Goal: Complete application form

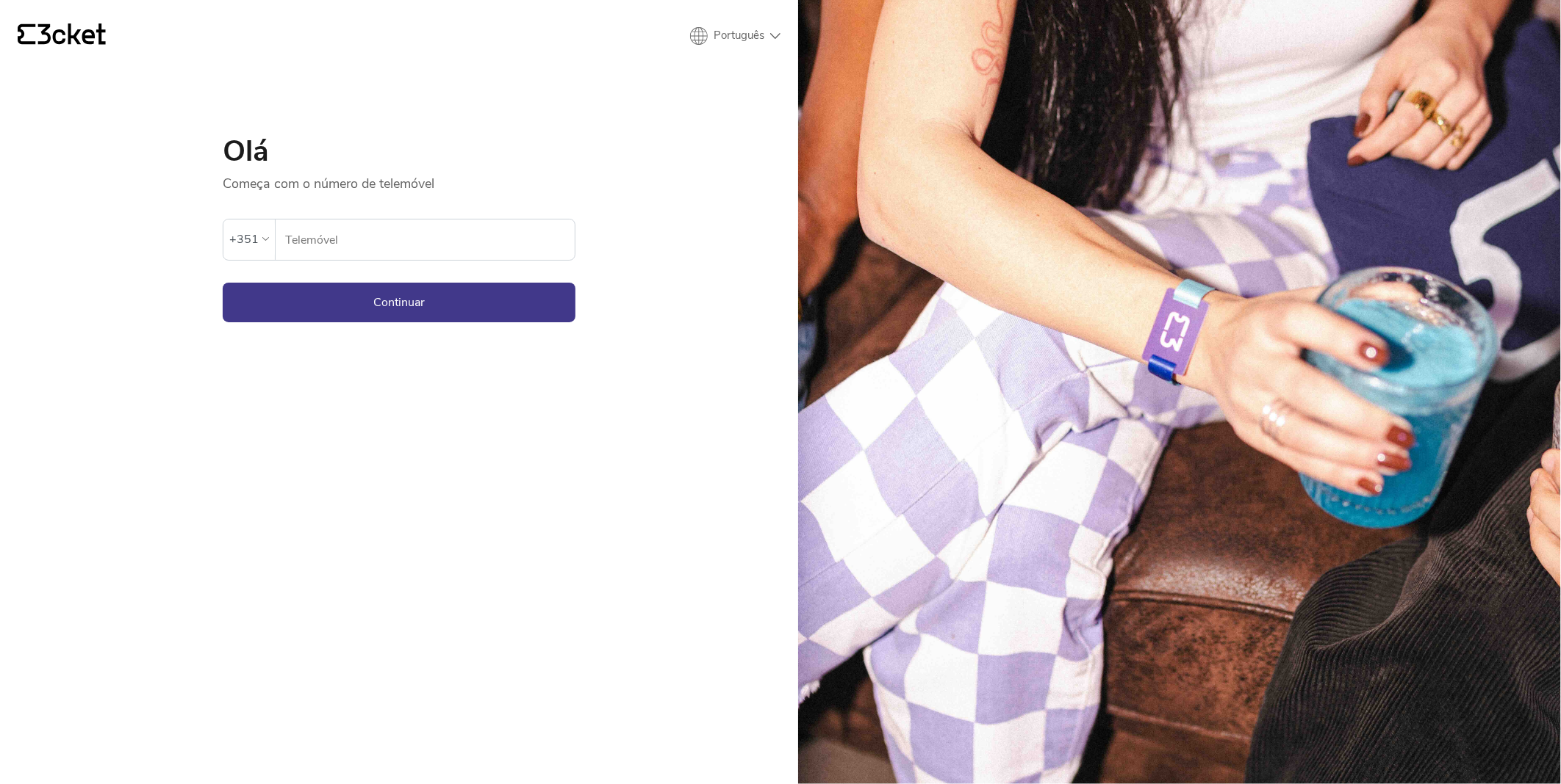
click at [410, 235] on input "Telemóvel" at bounding box center [430, 240] width 291 height 40
type input "916162198"
click at [399, 298] on button "Continuar" at bounding box center [399, 303] width 353 height 40
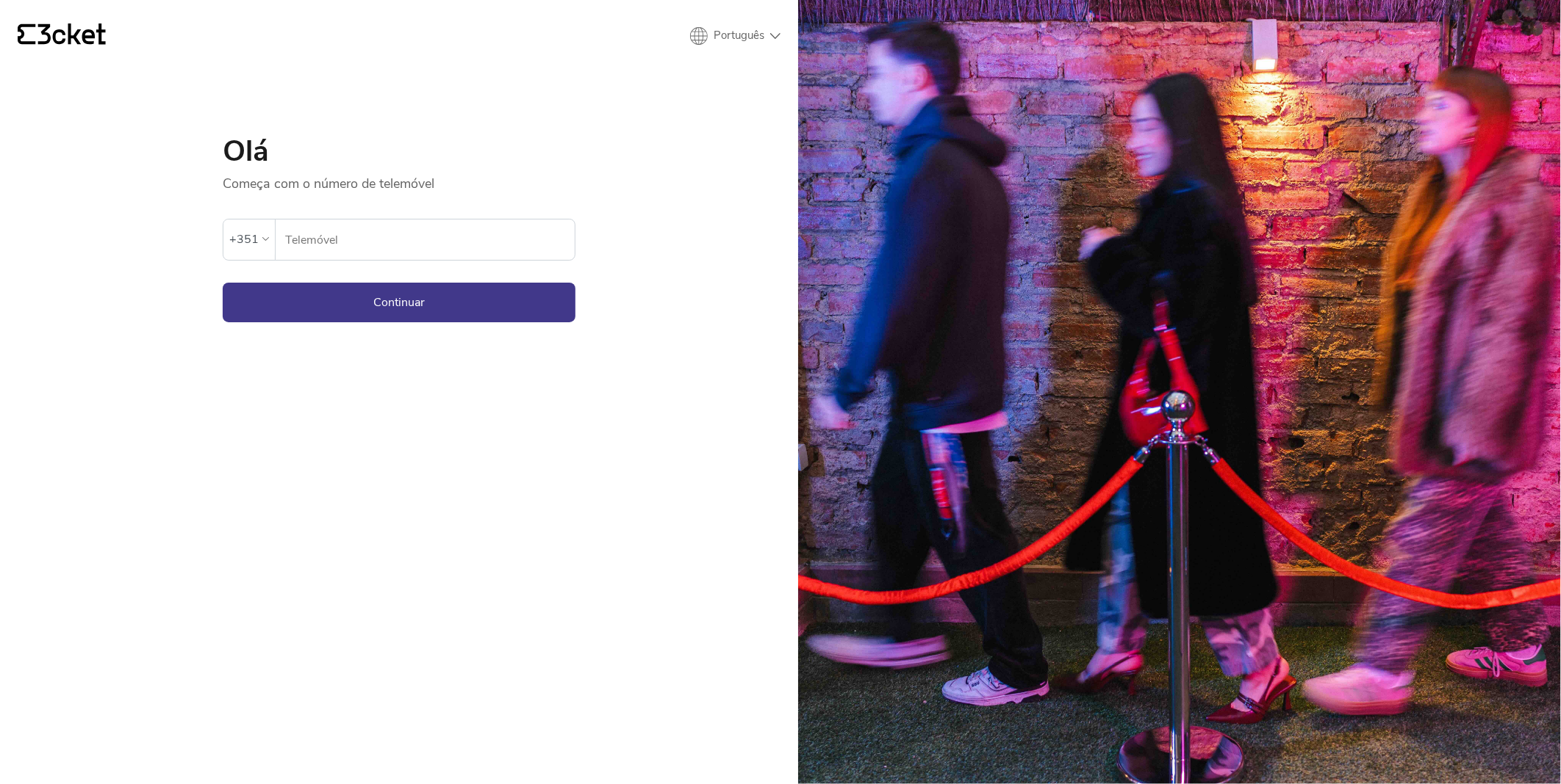
click at [441, 241] on input "Telemóvel" at bounding box center [430, 240] width 291 height 40
type input "916162198"
click at [429, 311] on button "Continuar" at bounding box center [399, 303] width 353 height 40
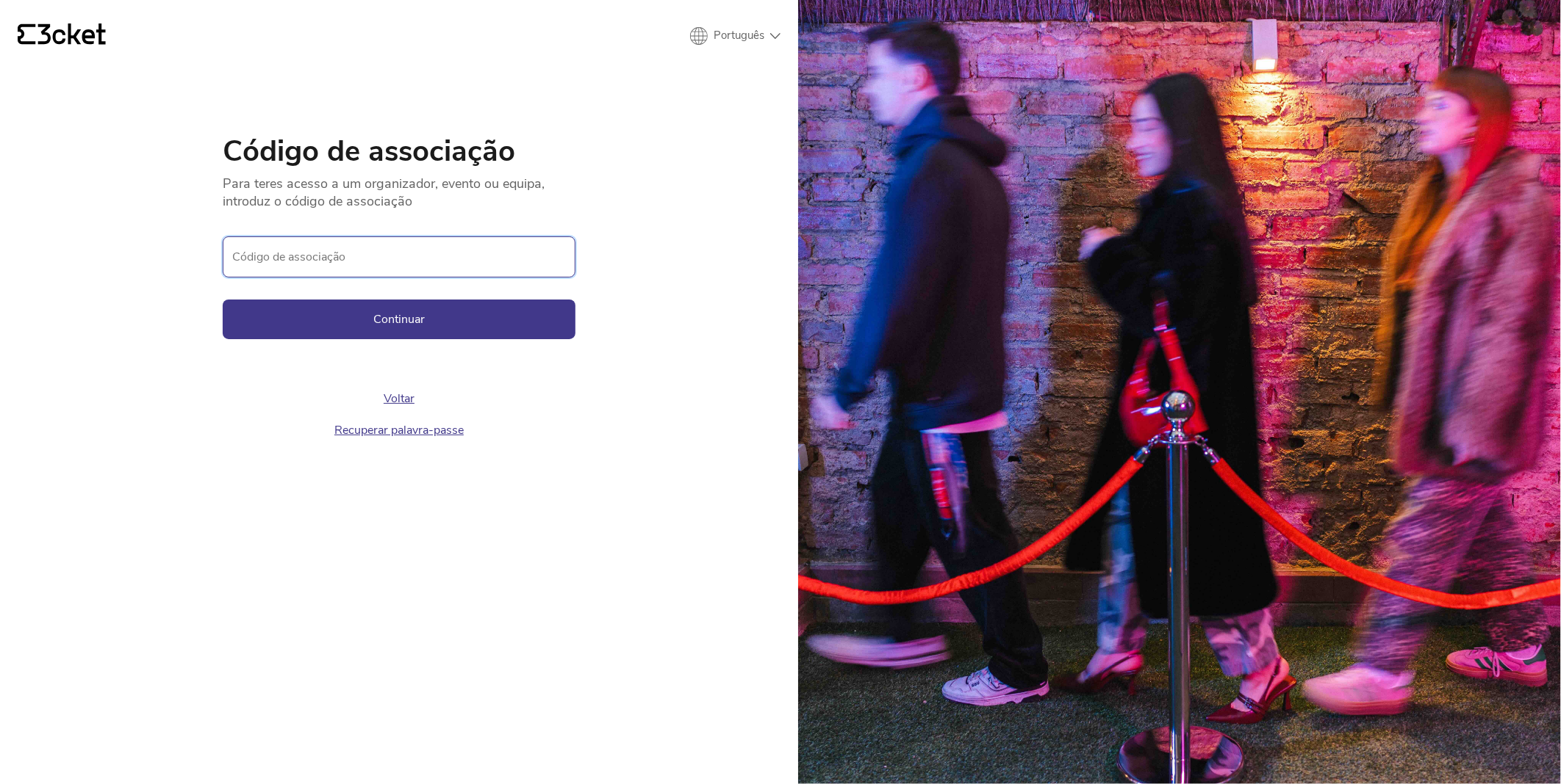
click at [349, 259] on input "Código de associação" at bounding box center [399, 257] width 353 height 41
paste input "aa1495905fdb469da7ba914d84f25813"
type input "aa1495905fdb469da7ba914d84f25813"
click at [387, 318] on button "Continuar" at bounding box center [399, 320] width 353 height 40
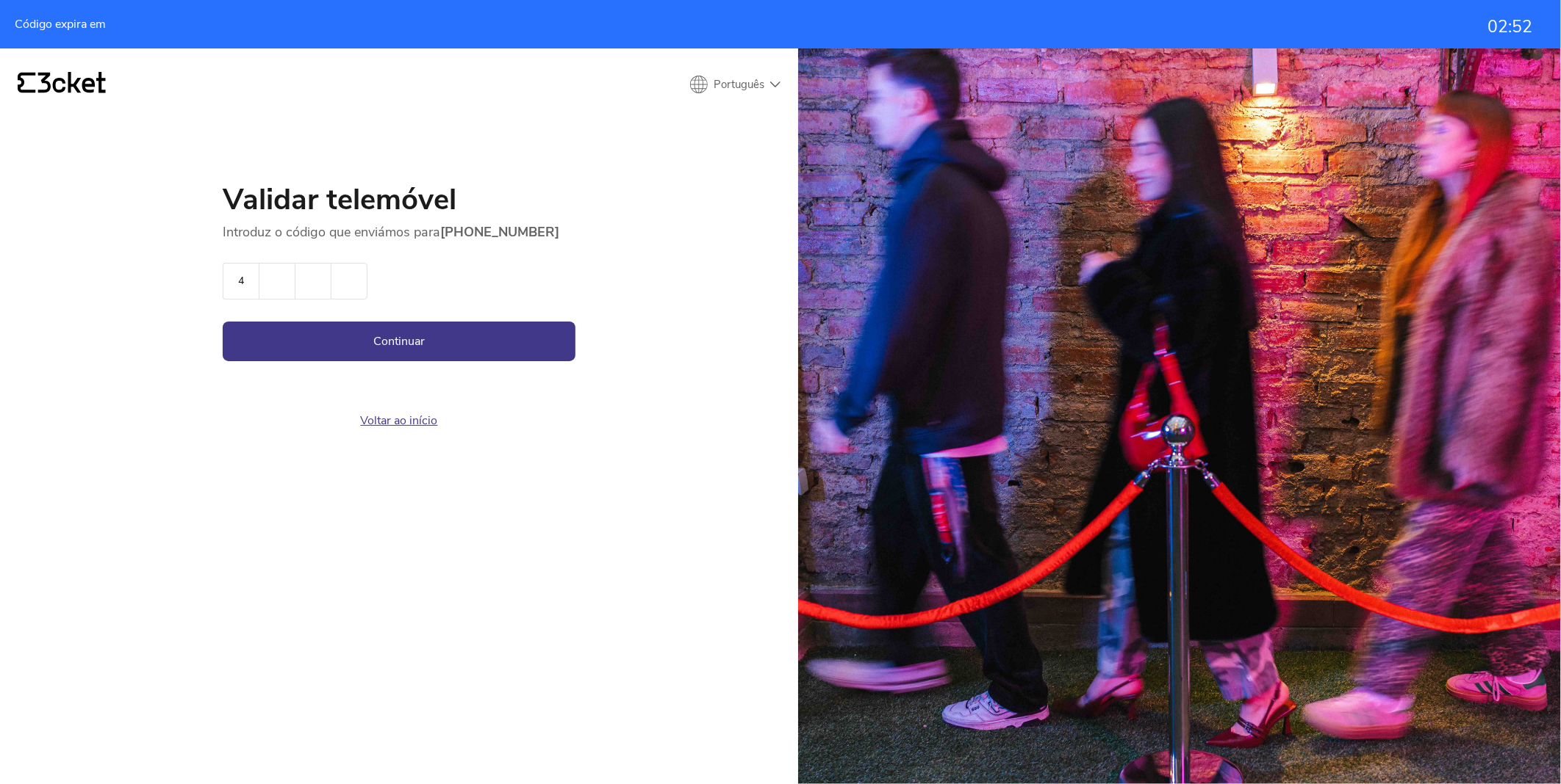
type input "4"
type input "3"
type input "7"
type input "1"
click at [420, 344] on button "Continuar" at bounding box center [399, 342] width 353 height 40
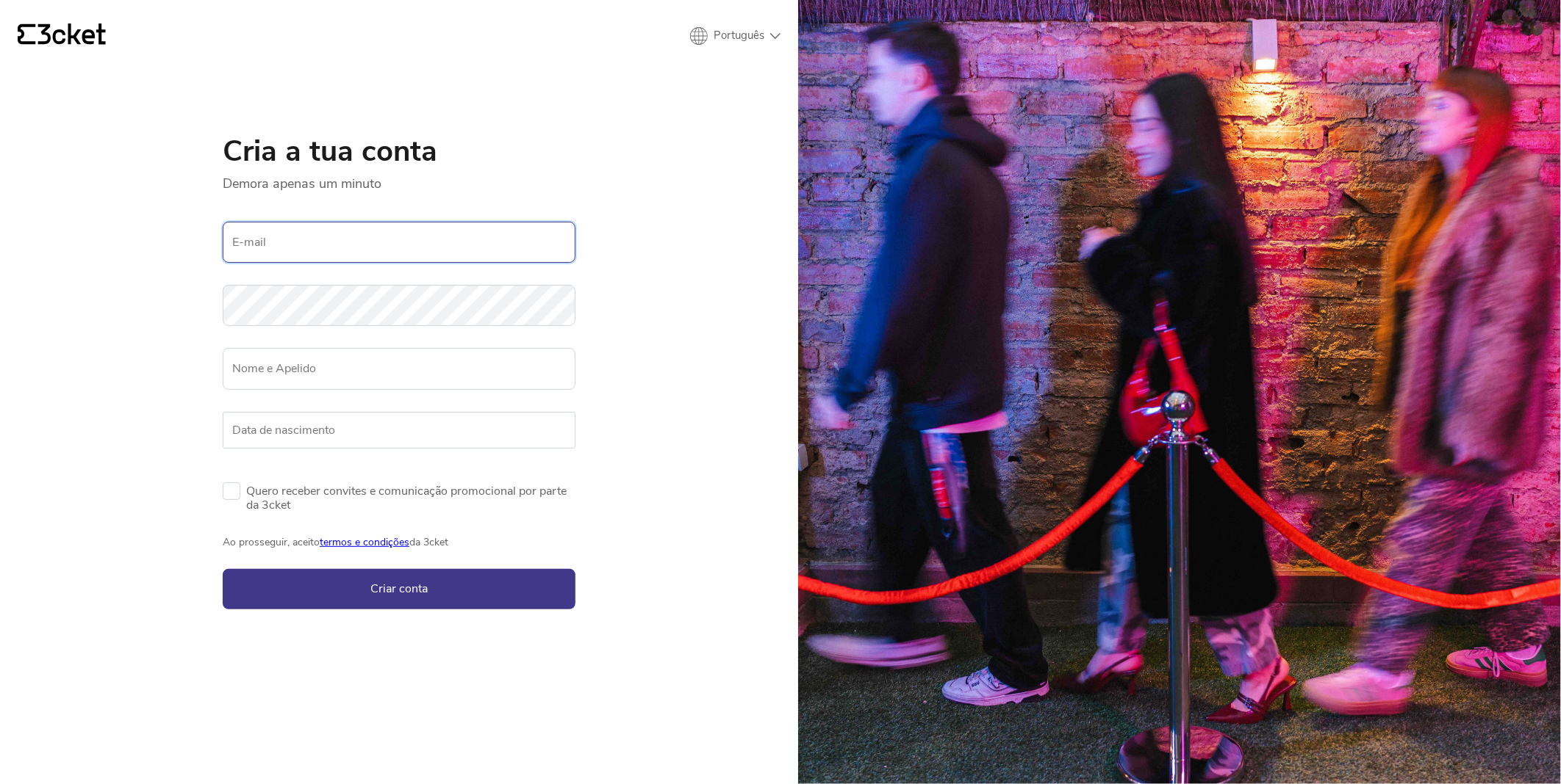
type input "917976396"
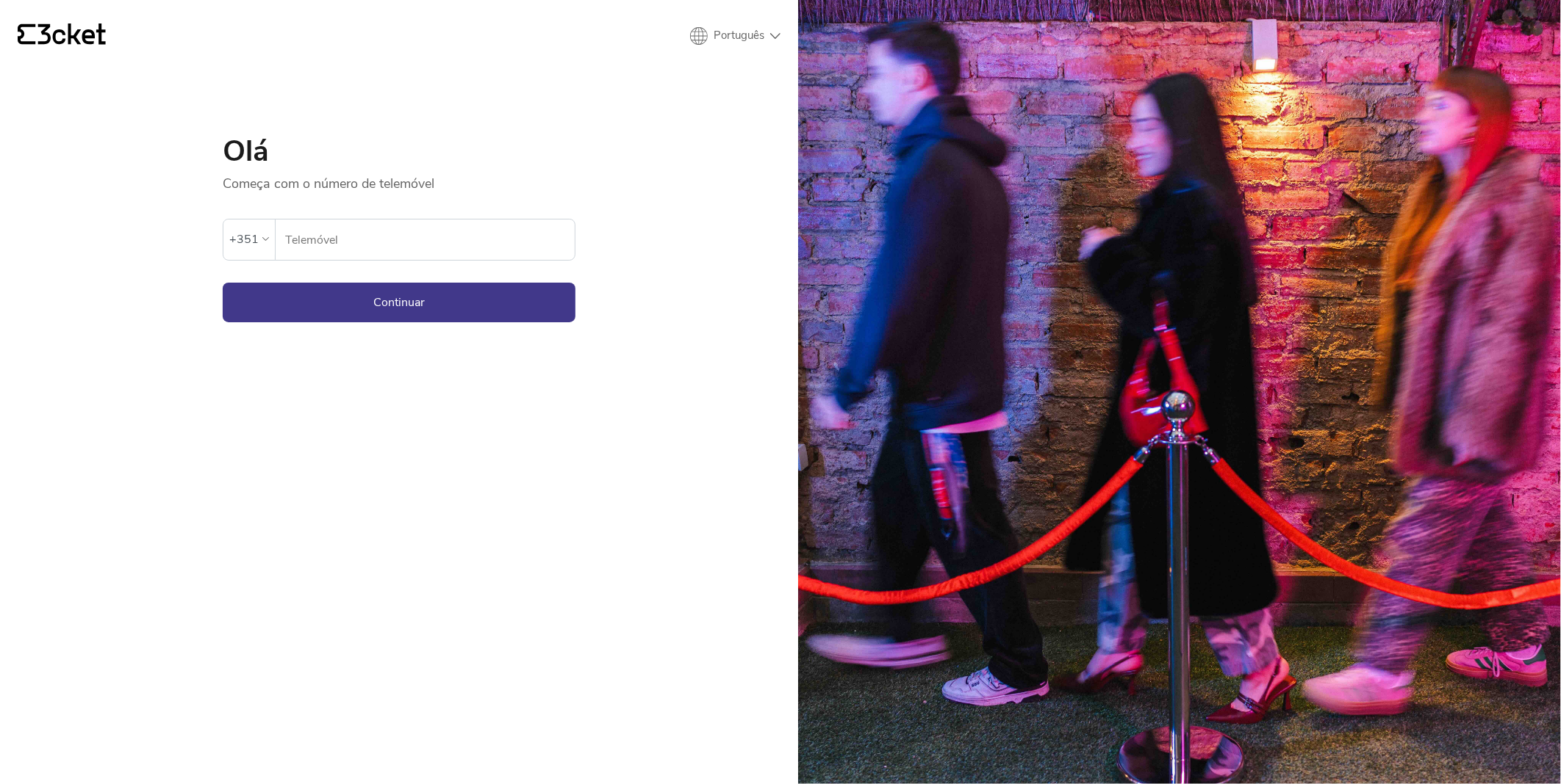
click at [385, 225] on input "Telemóvel" at bounding box center [430, 240] width 291 height 40
type input "917976396"
click at [398, 302] on button "Continuar" at bounding box center [399, 303] width 353 height 40
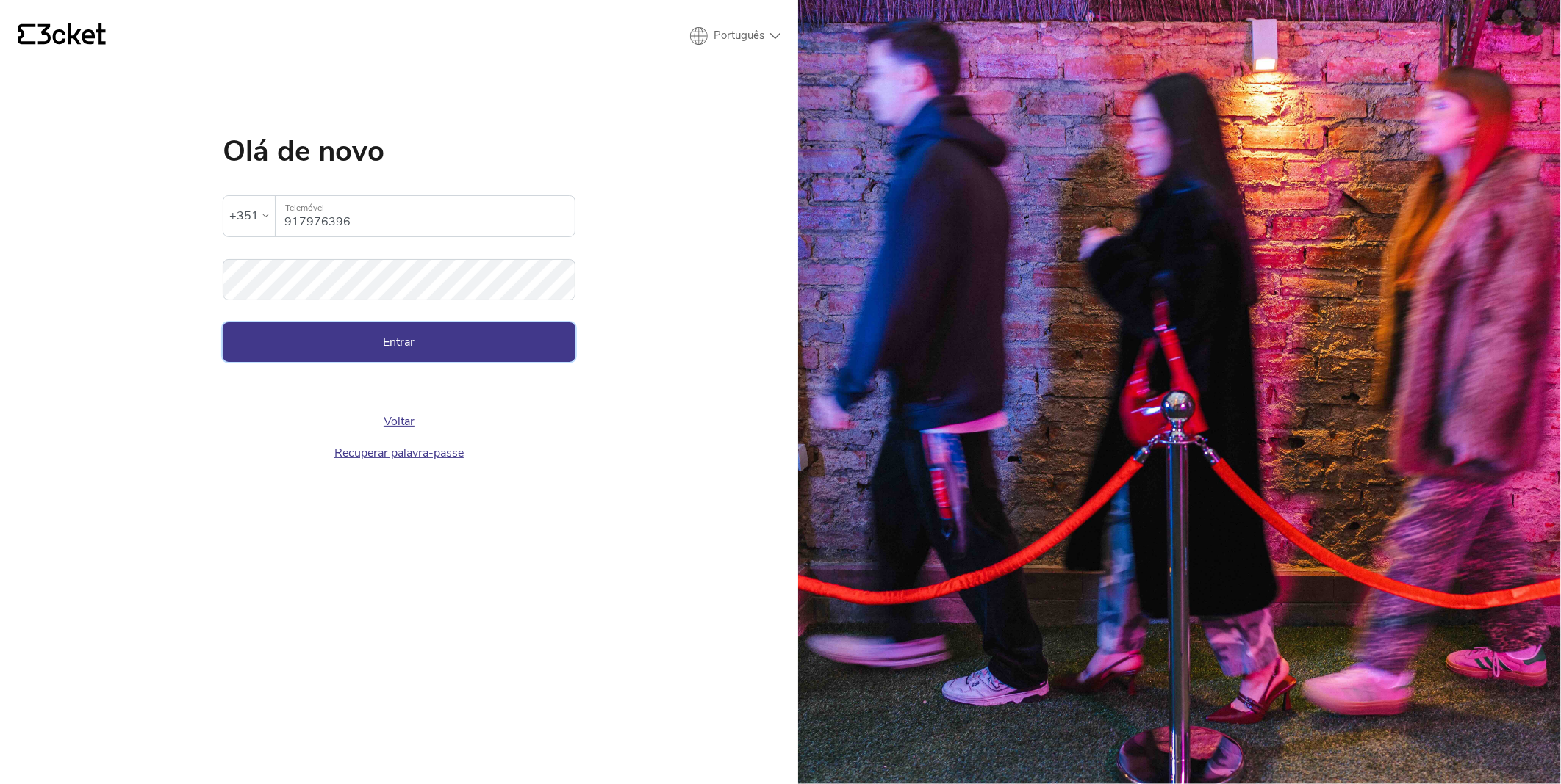
click at [402, 340] on button "Entrar" at bounding box center [399, 343] width 353 height 40
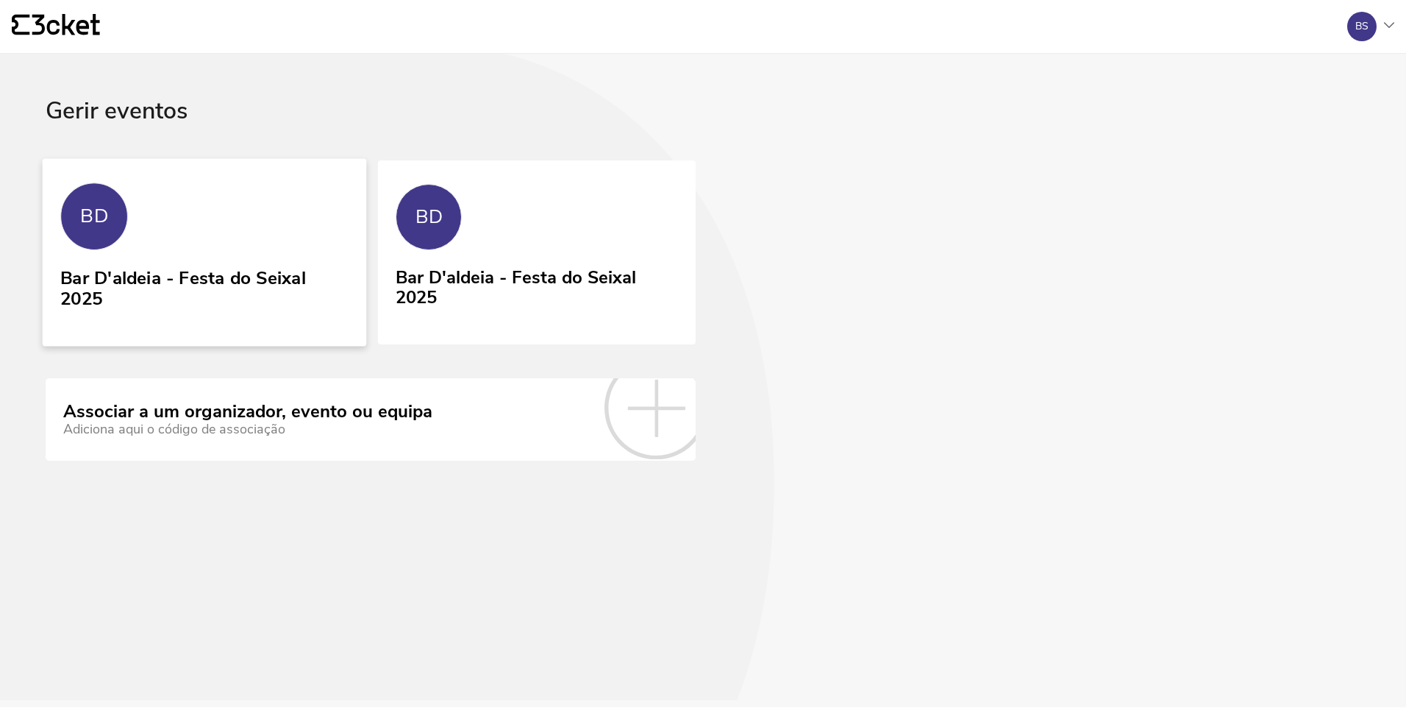
click at [124, 227] on div "BD" at bounding box center [94, 216] width 68 height 68
